Goal: Transaction & Acquisition: Download file/media

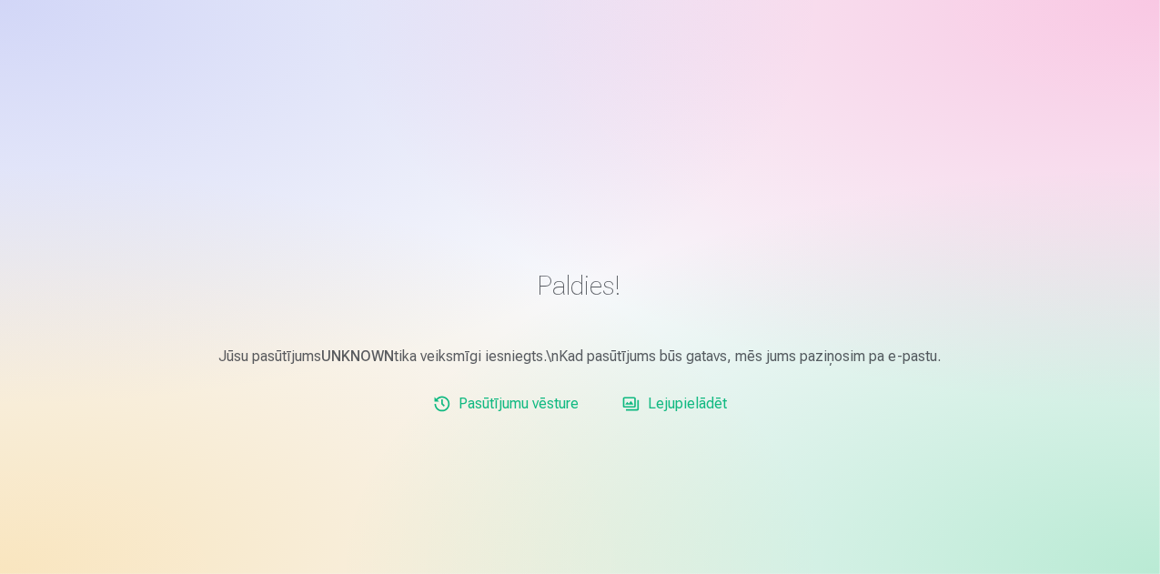
click at [710, 408] on link "Lejupielādēt" at bounding box center [674, 404] width 119 height 36
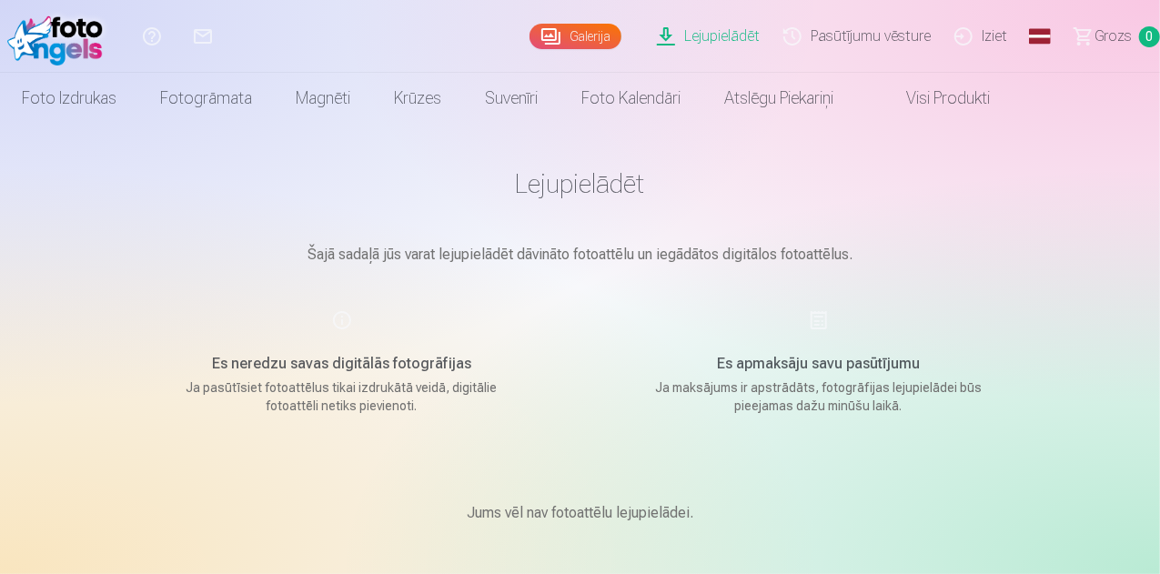
click at [529, 39] on link "Galerija" at bounding box center [575, 36] width 92 height 25
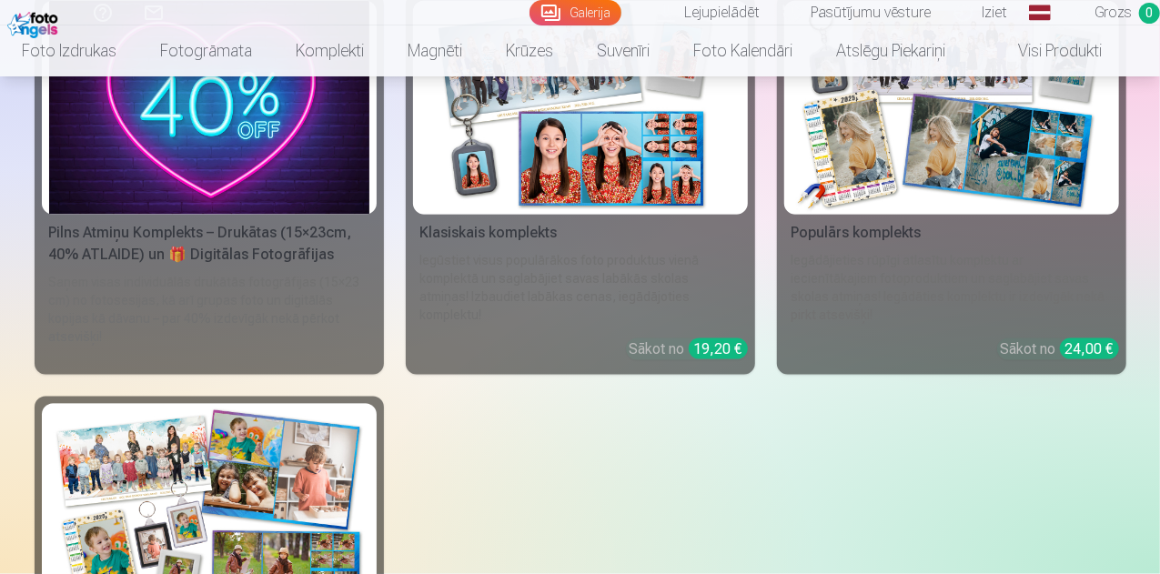
scroll to position [4731, 0]
drag, startPoint x: 1156, startPoint y: 267, endPoint x: 1163, endPoint y: 119, distance: 147.5
click at [1159, 247] on div "Augšupielādēt bildes Foto izdrukas Augstas kvalitātes fotoattēlu izdrukas 210 g…" at bounding box center [580, 508] width 1160 height 10478
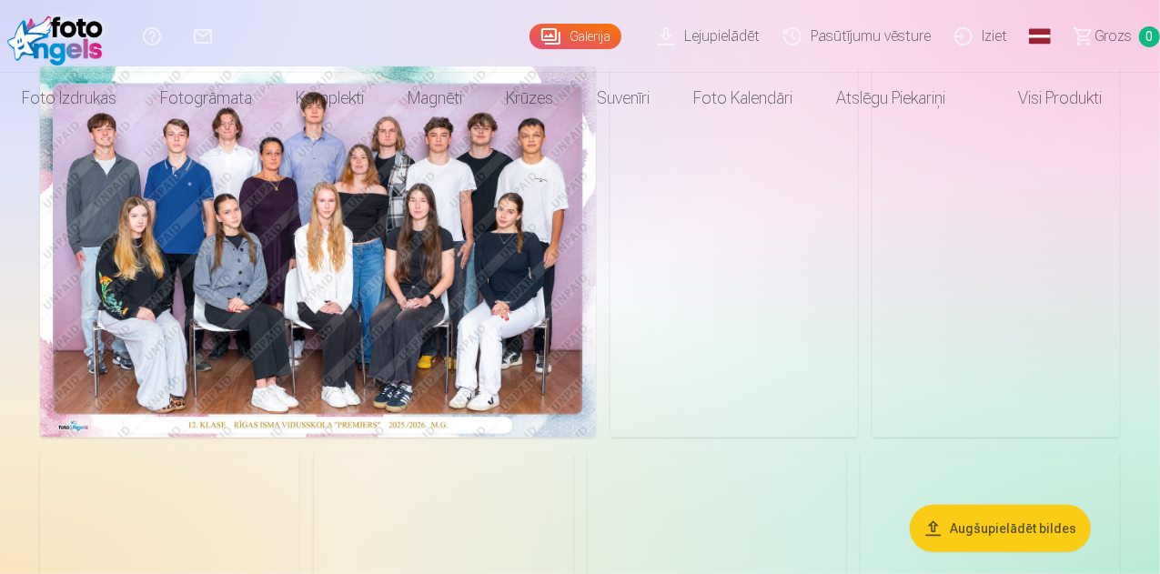
scroll to position [0, 0]
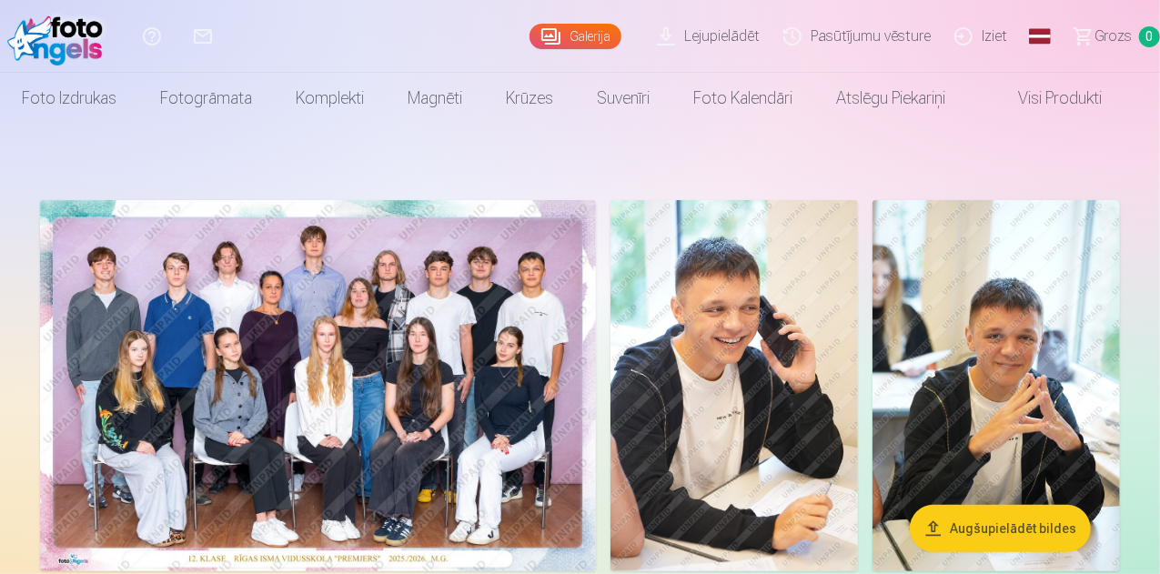
click at [660, 38] on link "Lejupielādēt" at bounding box center [711, 36] width 126 height 73
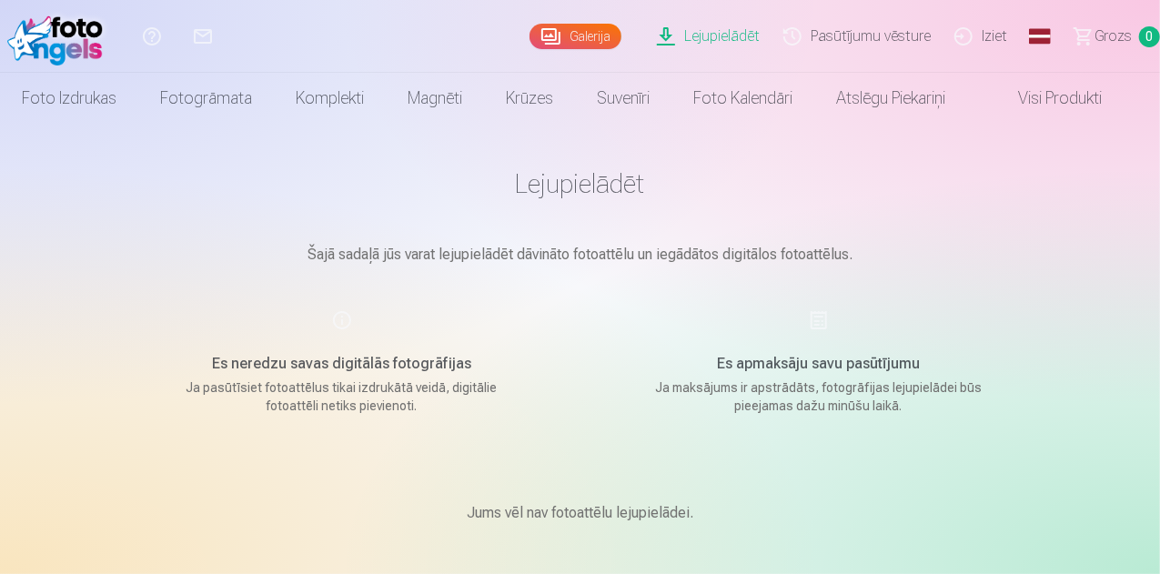
click at [821, 315] on div "Es apmaksāju savu pasūtījumu Ja maksājums ir apstrādāts, fotogrāfijas lejupielā…" at bounding box center [818, 362] width 433 height 106
